Goal: Check status

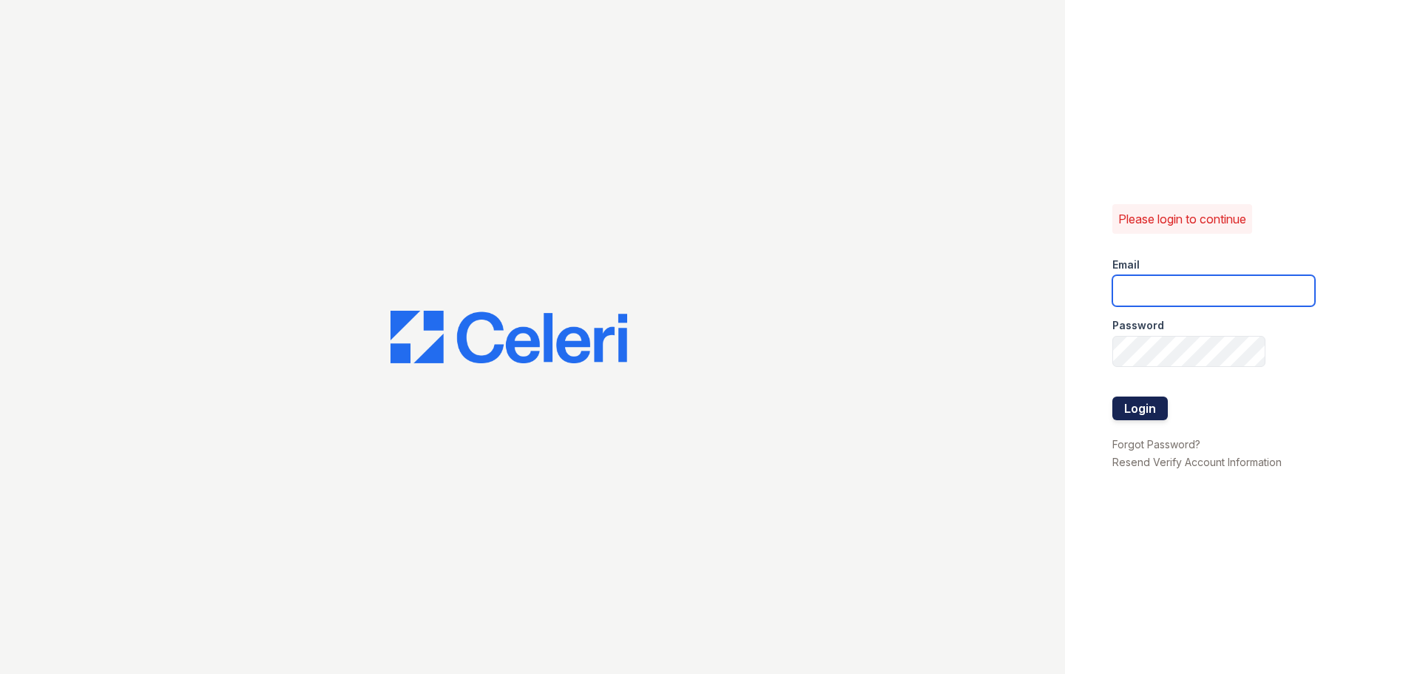
type input "[EMAIL_ADDRESS][DOMAIN_NAME]"
click at [1142, 407] on button "Login" at bounding box center [1139, 408] width 55 height 24
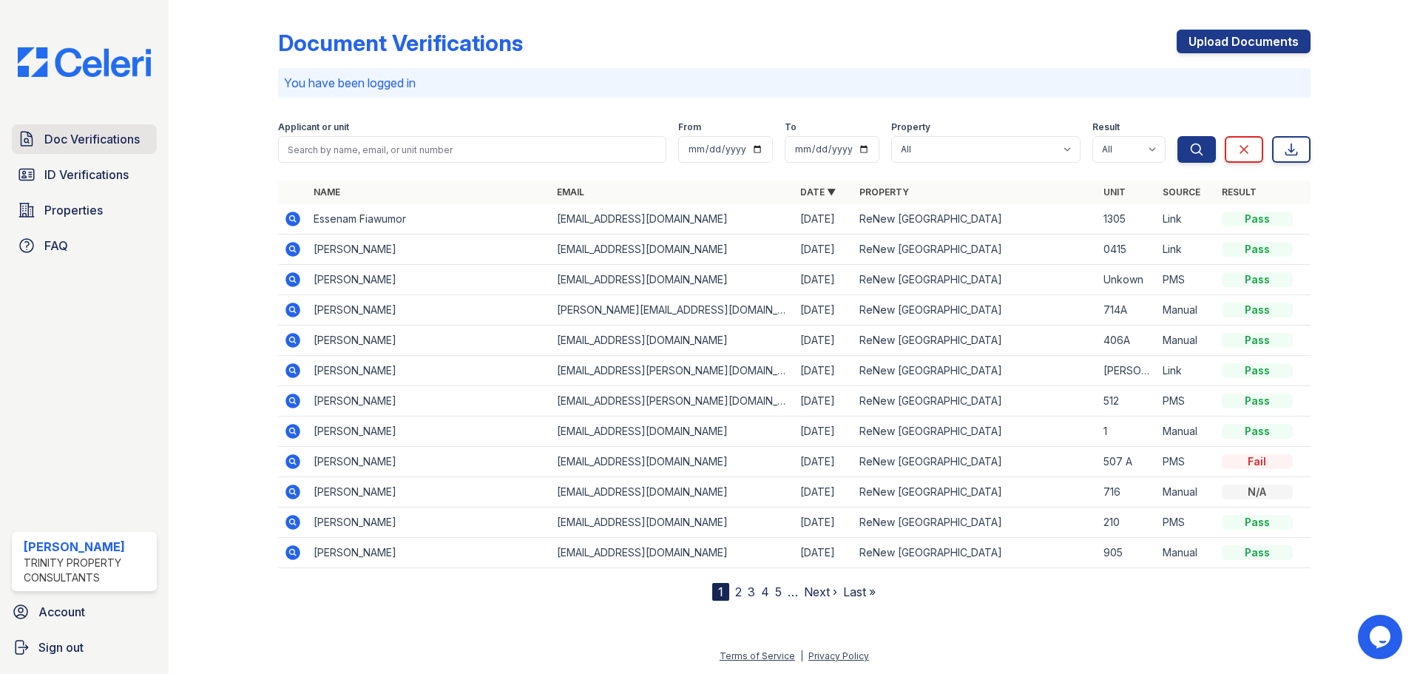
click at [91, 145] on span "Doc Verifications" at bounding box center [91, 139] width 95 height 18
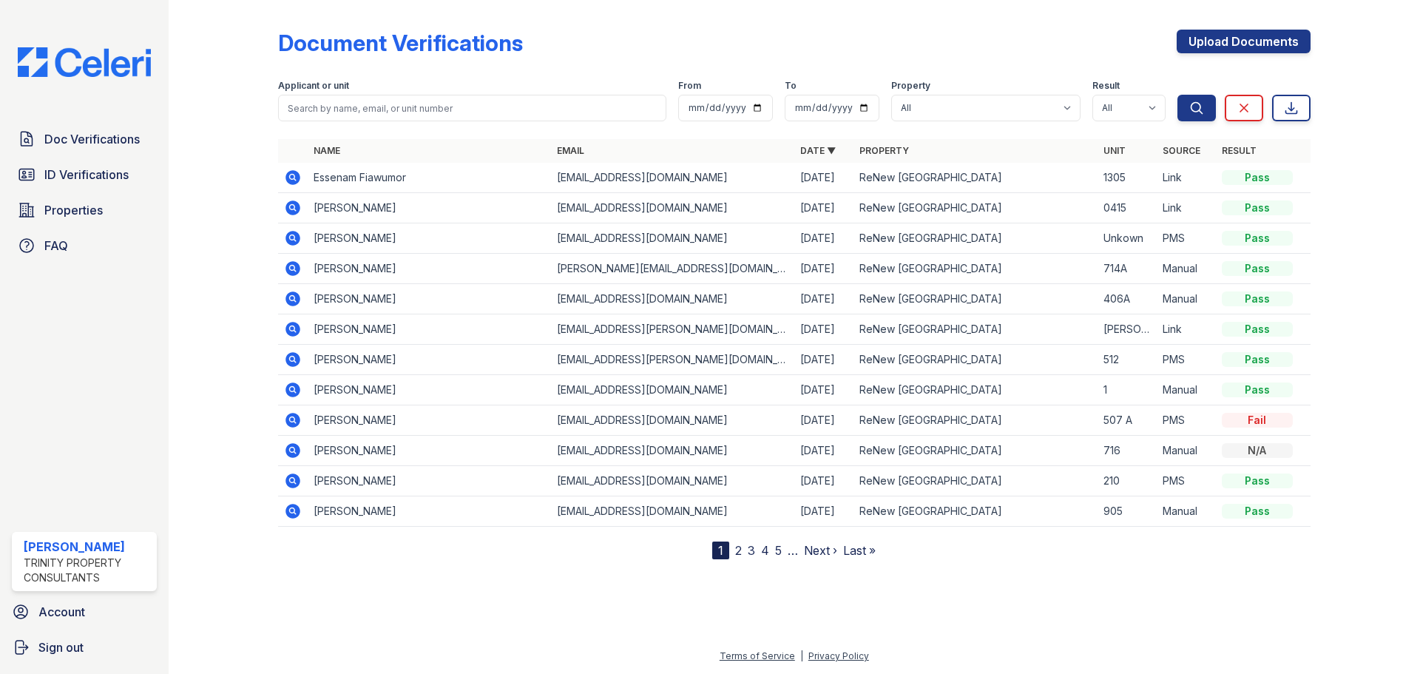
click at [293, 178] on icon at bounding box center [292, 176] width 4 height 4
